Goal: Information Seeking & Learning: Check status

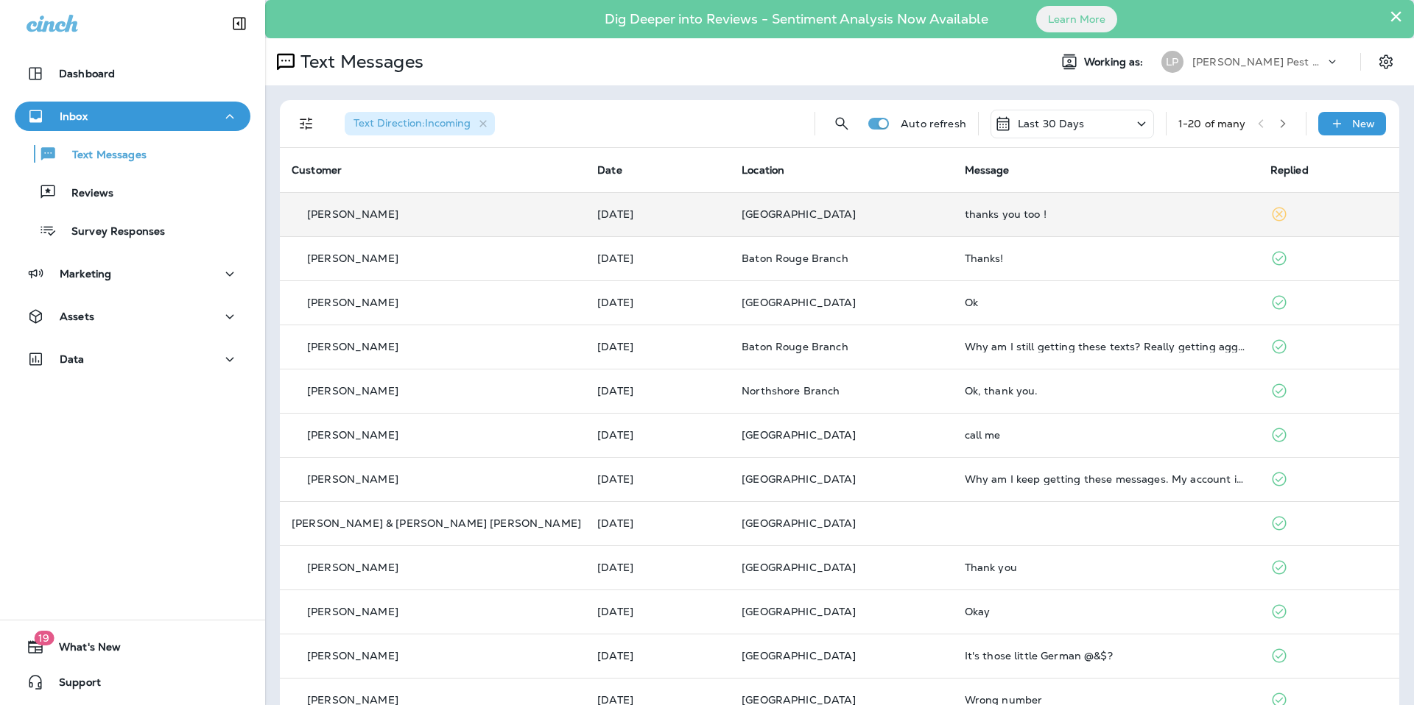
click at [613, 207] on td "[DATE]" at bounding box center [657, 214] width 144 height 44
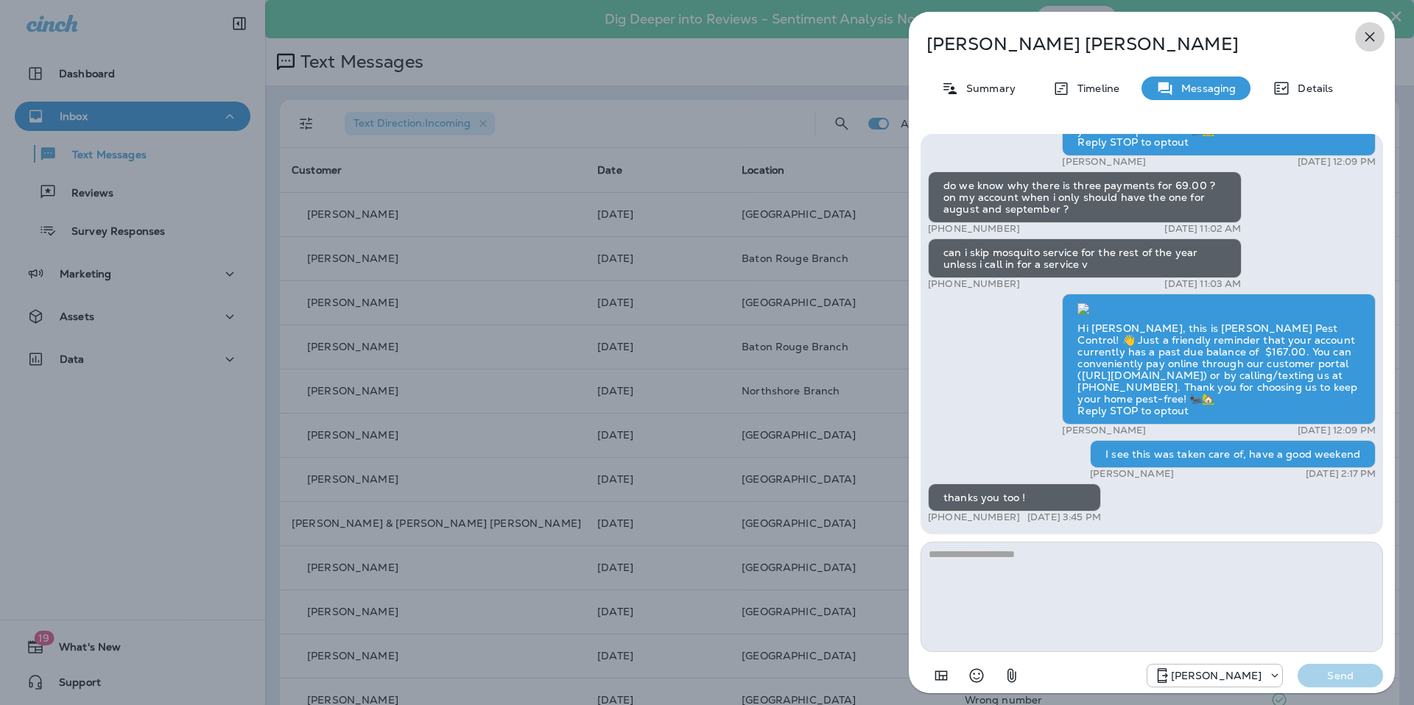
click at [1375, 31] on icon "button" at bounding box center [1370, 37] width 18 height 18
